Goal: Task Accomplishment & Management: Use online tool/utility

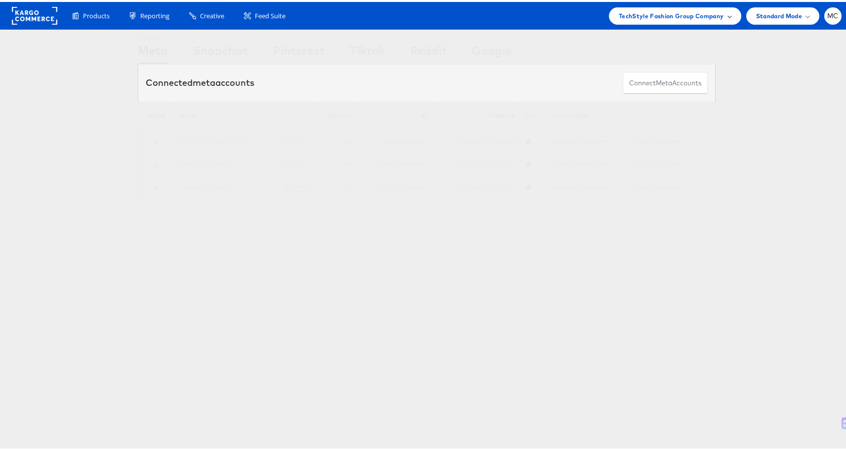
click at [660, 16] on span "TechStyle Fashion Group Company" at bounding box center [671, 14] width 105 height 10
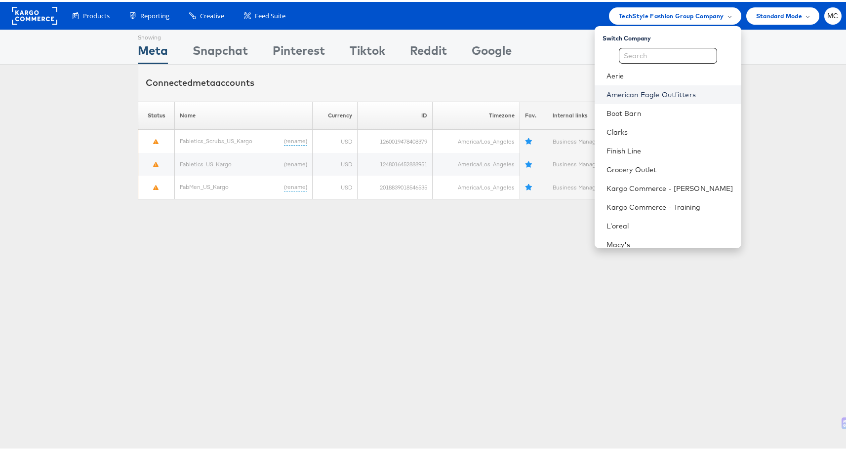
click at [648, 93] on link "American Eagle Outfitters" at bounding box center [669, 93] width 127 height 10
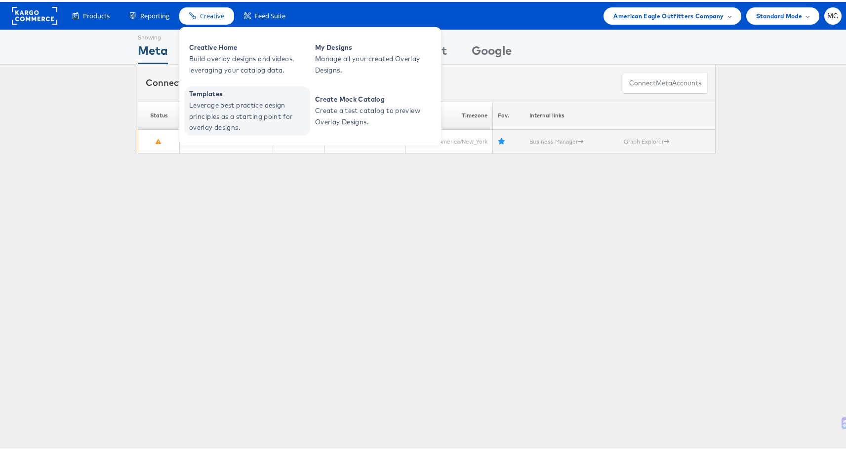
click at [201, 110] on span "Leverage best practice design principles as a starting point for overlay design…" at bounding box center [248, 115] width 119 height 34
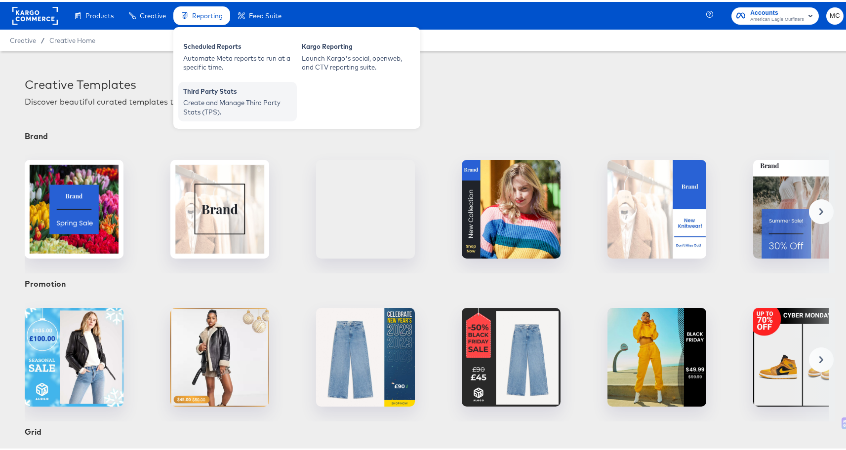
click at [205, 99] on div "Create and Manage Third Party Stats (TPS)." at bounding box center [237, 105] width 109 height 18
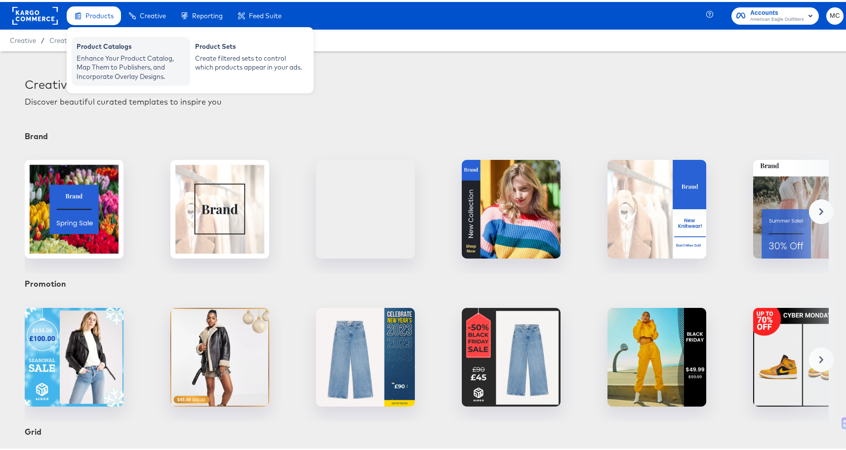
click at [108, 59] on div "Enhance Your Product Catalog, Map Them to Publishers, and Incorporate Overlay D…" at bounding box center [131, 66] width 109 height 28
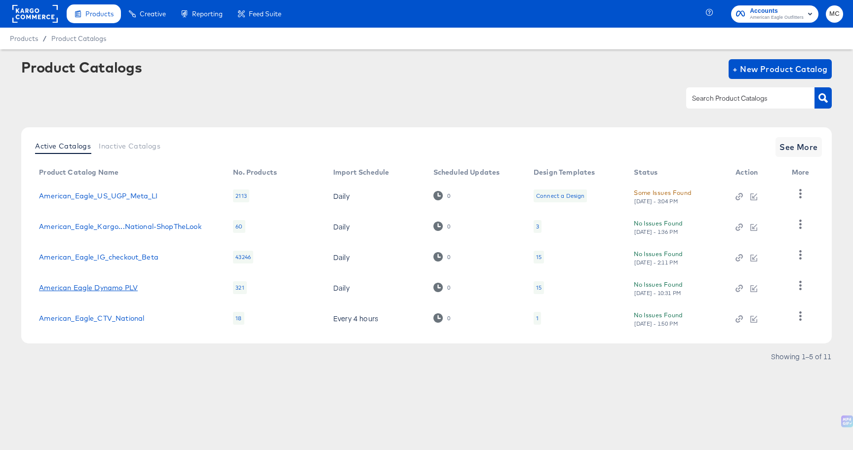
click at [93, 289] on link "American Eagle Dynamo PLV" at bounding box center [88, 288] width 99 height 8
click at [102, 286] on link "American Eagle Dynamo PLV" at bounding box center [88, 288] width 99 height 8
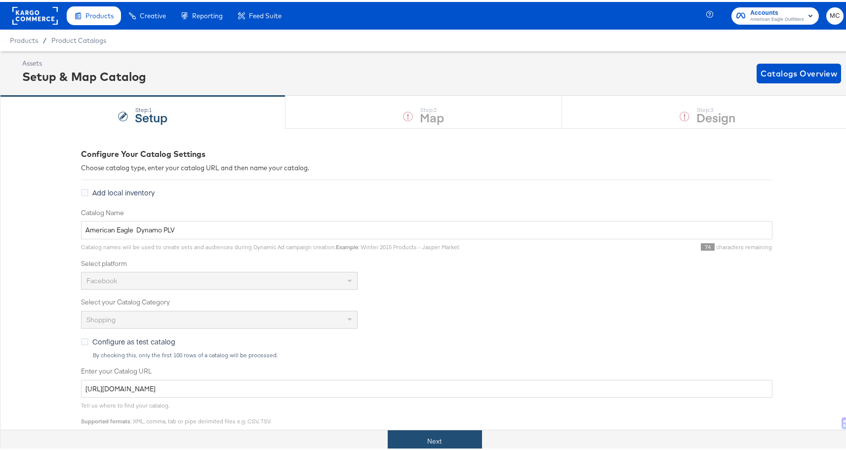
click at [472, 444] on button "Next" at bounding box center [435, 440] width 94 height 22
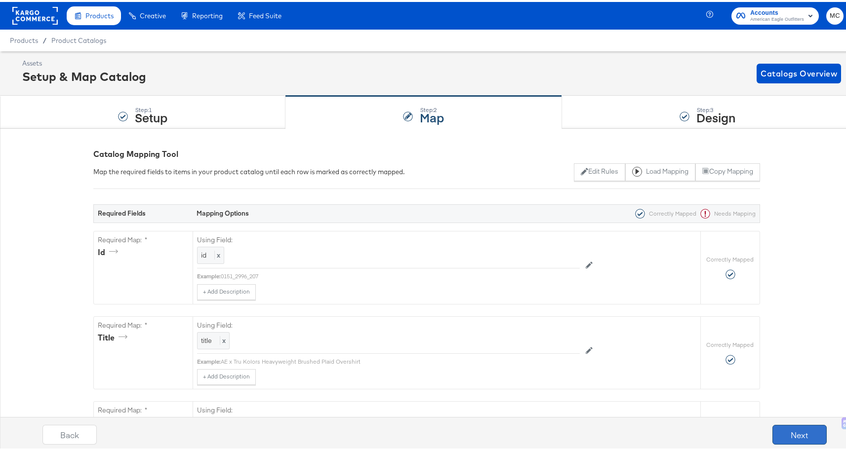
click at [790, 436] on button "Next" at bounding box center [799, 433] width 54 height 20
